Goal: Browse casually

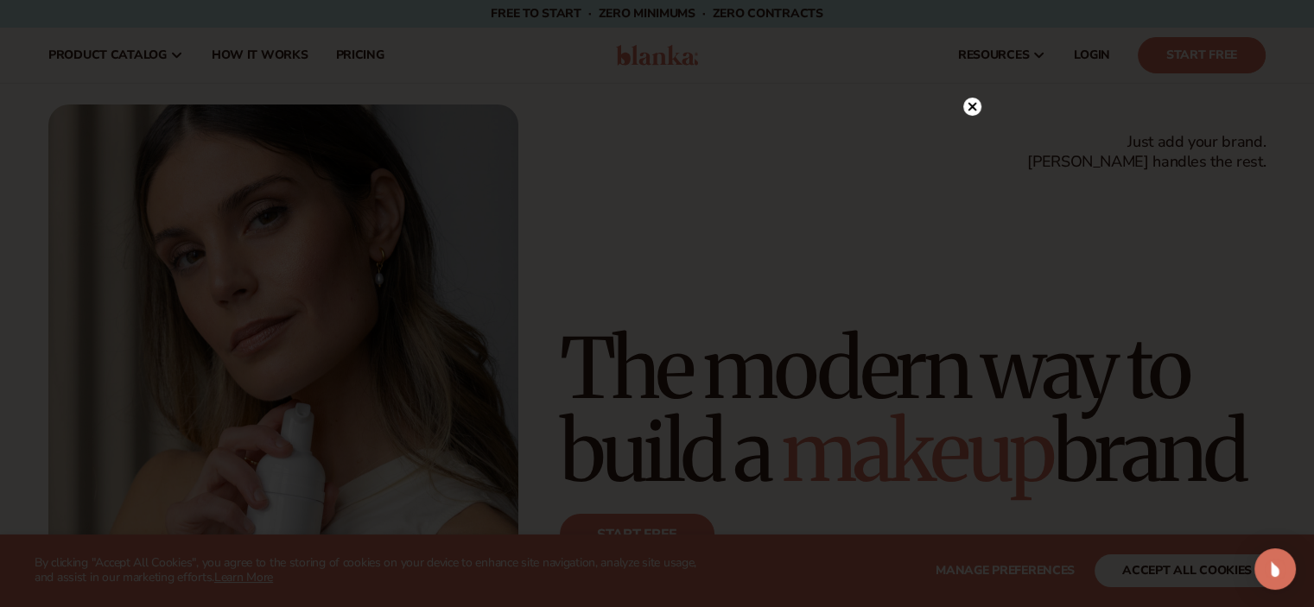
click at [967, 108] on circle at bounding box center [972, 107] width 18 height 18
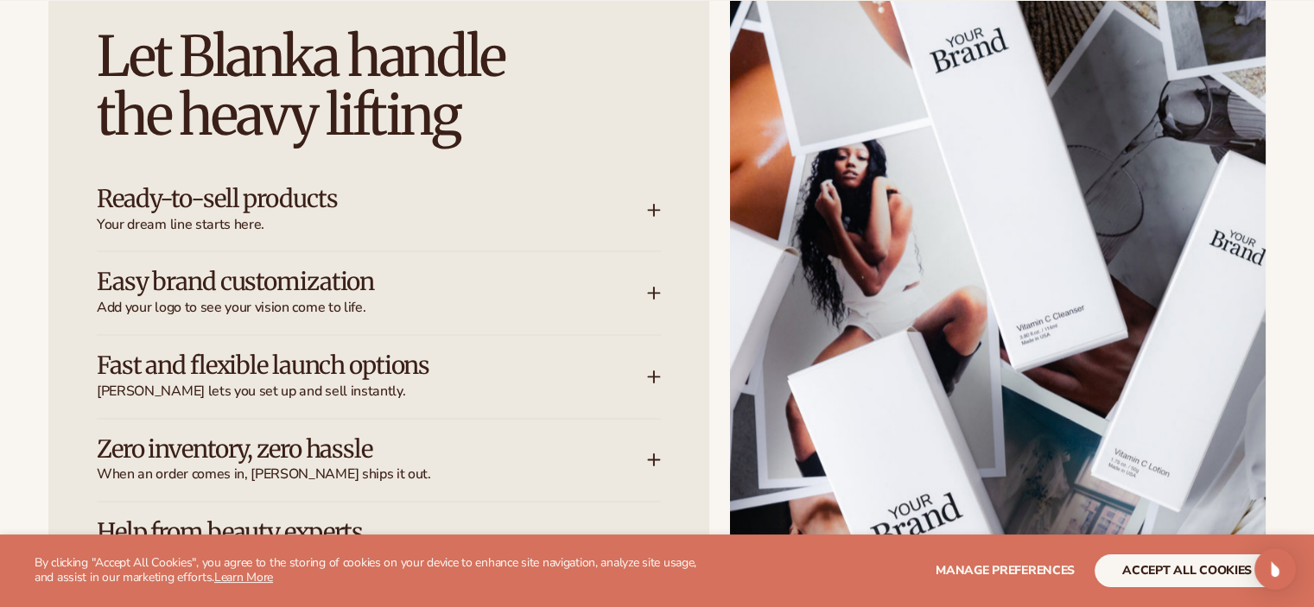
scroll to position [2246, 0]
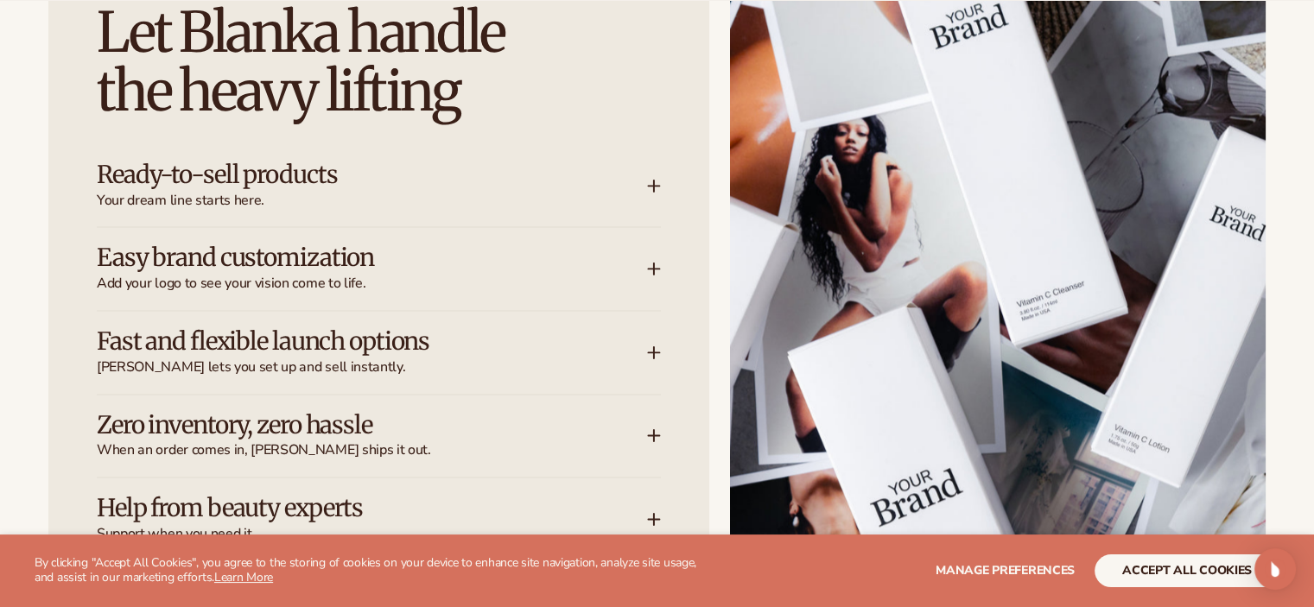
click at [653, 182] on icon at bounding box center [654, 186] width 14 height 14
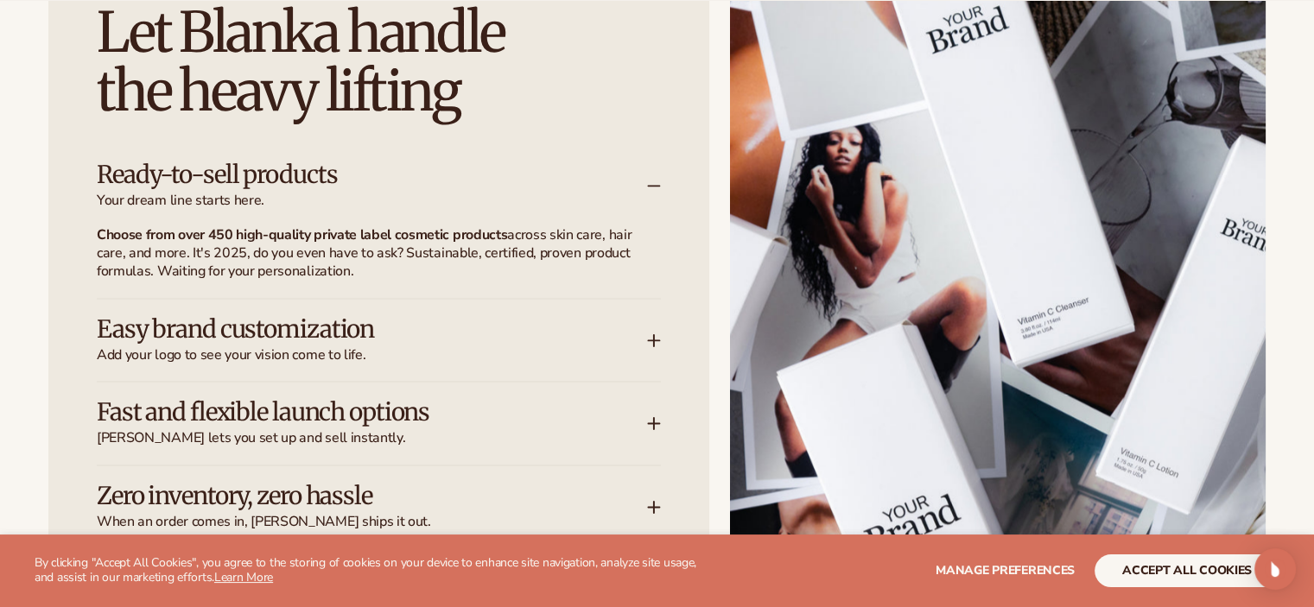
click at [657, 338] on icon at bounding box center [654, 340] width 14 height 14
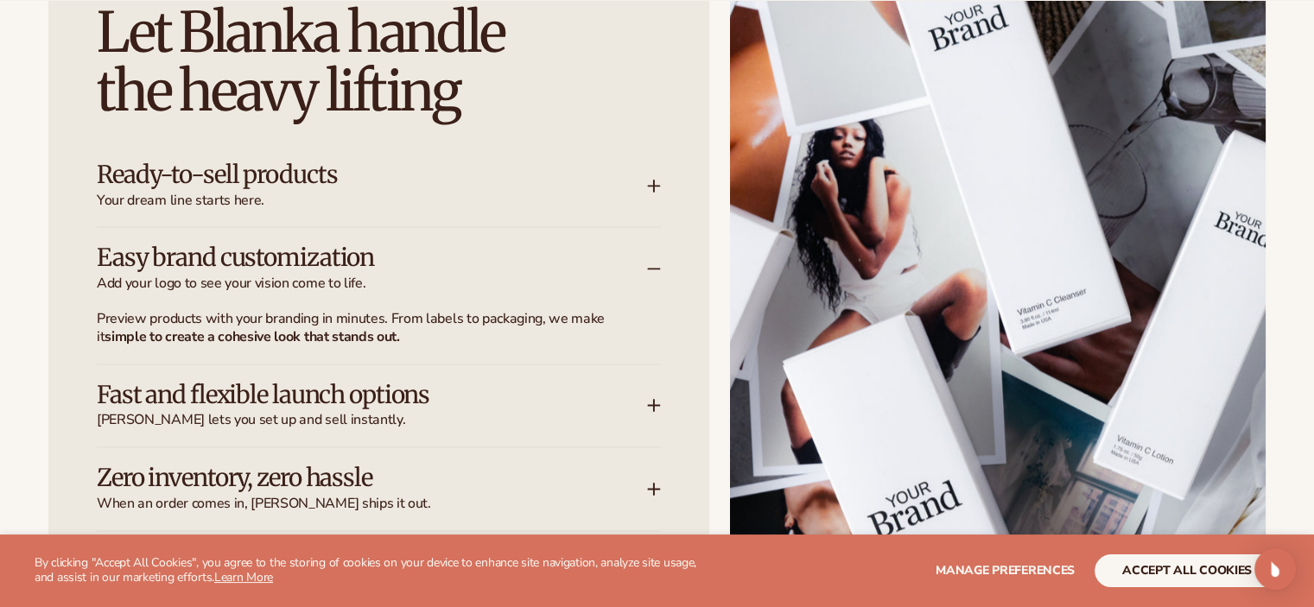
click at [648, 399] on icon at bounding box center [654, 405] width 14 height 14
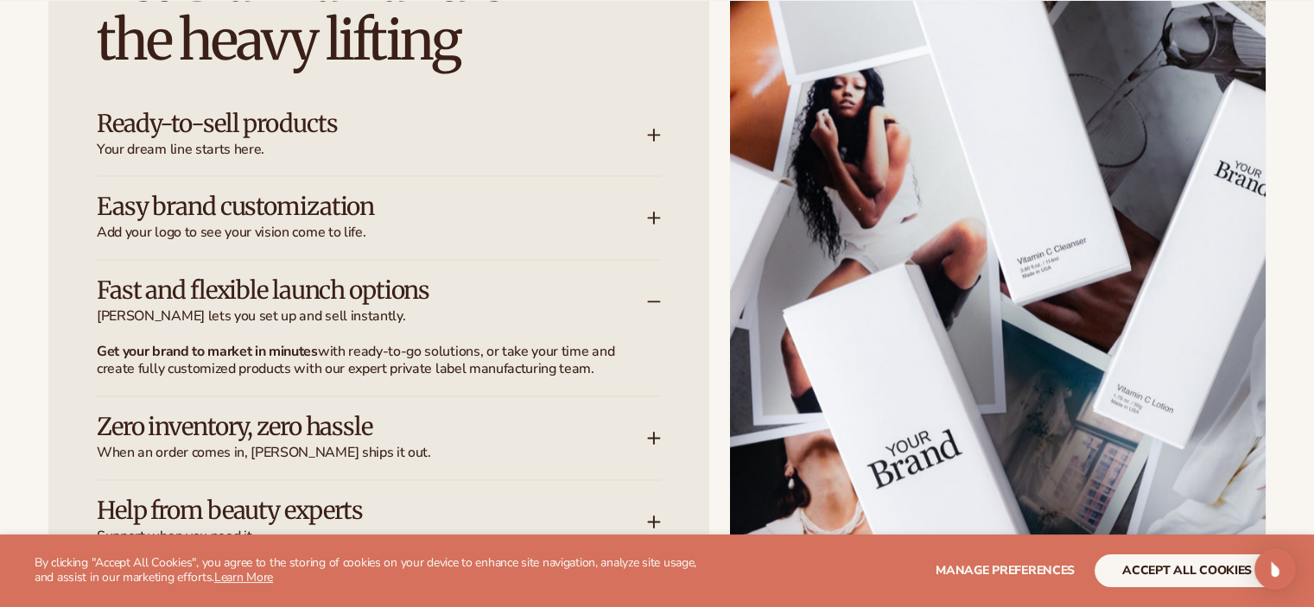
scroll to position [2419, 0]
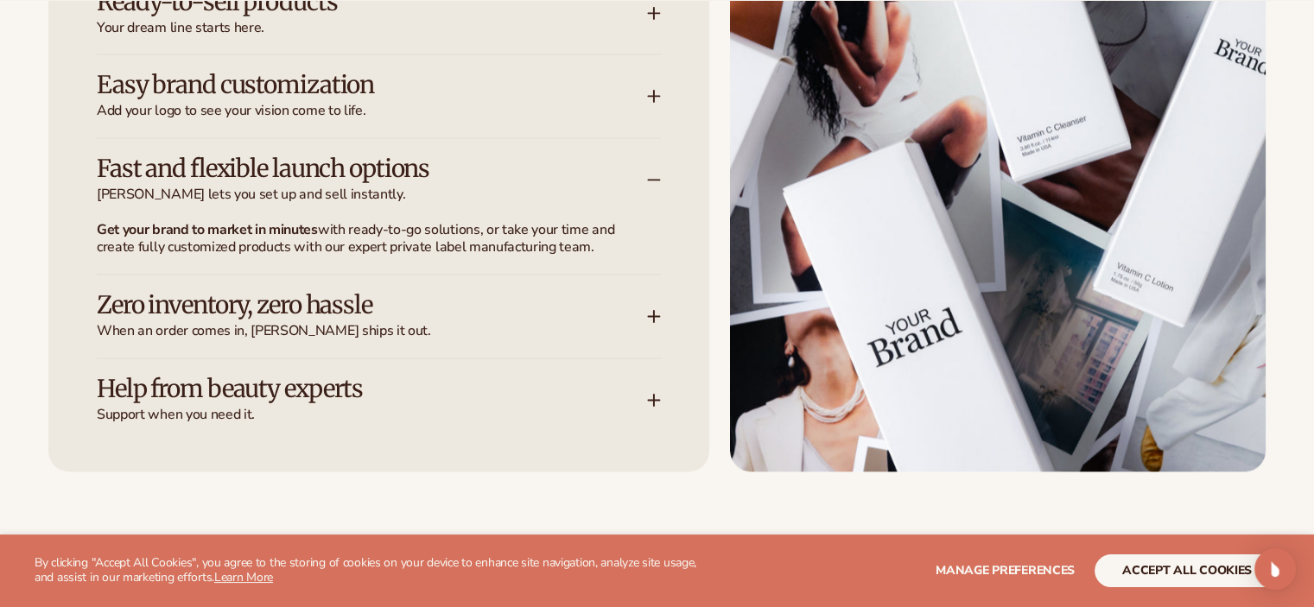
click at [650, 316] on icon at bounding box center [654, 316] width 11 height 0
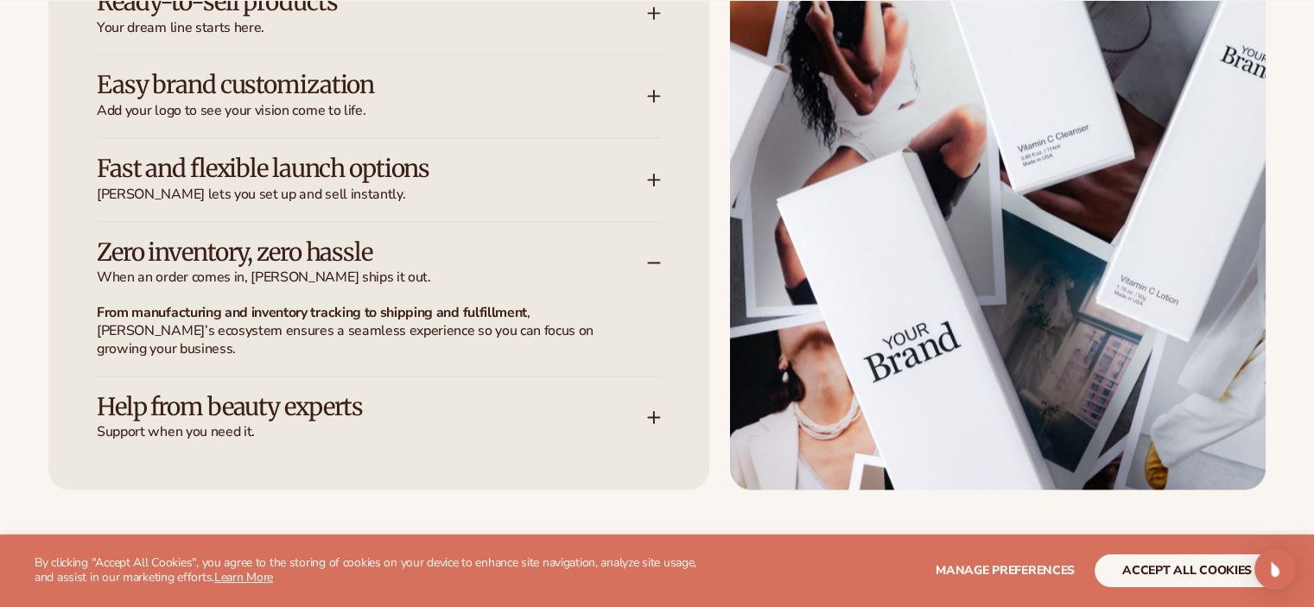
click at [657, 410] on icon at bounding box center [654, 417] width 14 height 14
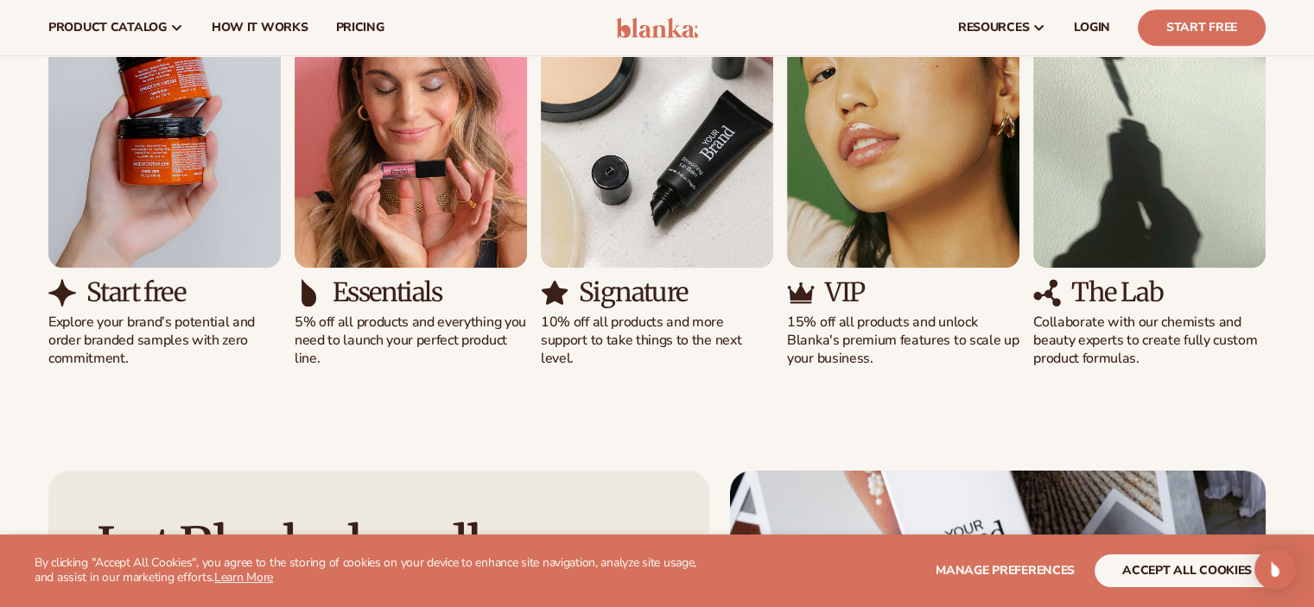
scroll to position [1641, 0]
